Goal: Transaction & Acquisition: Download file/media

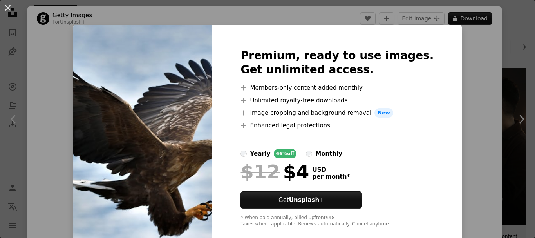
scroll to position [24, 0]
